Goal: Task Accomplishment & Management: Manage account settings

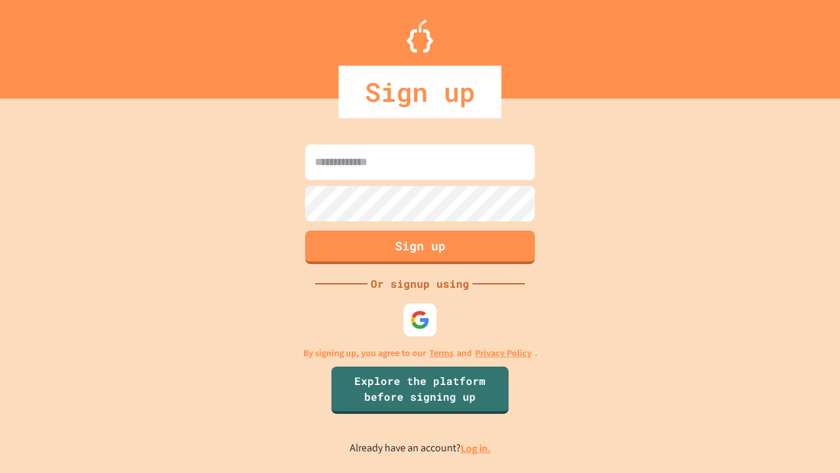
click at [477, 448] on link "Log in." at bounding box center [476, 448] width 30 height 14
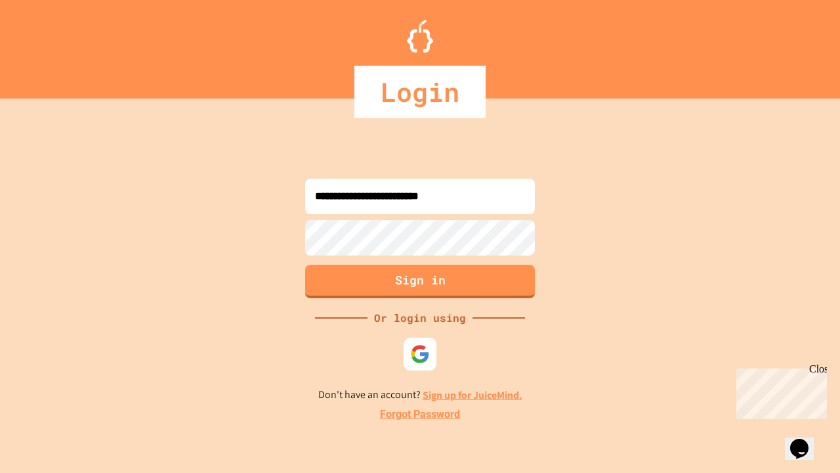
type input "**********"
